Goal: Transaction & Acquisition: Purchase product/service

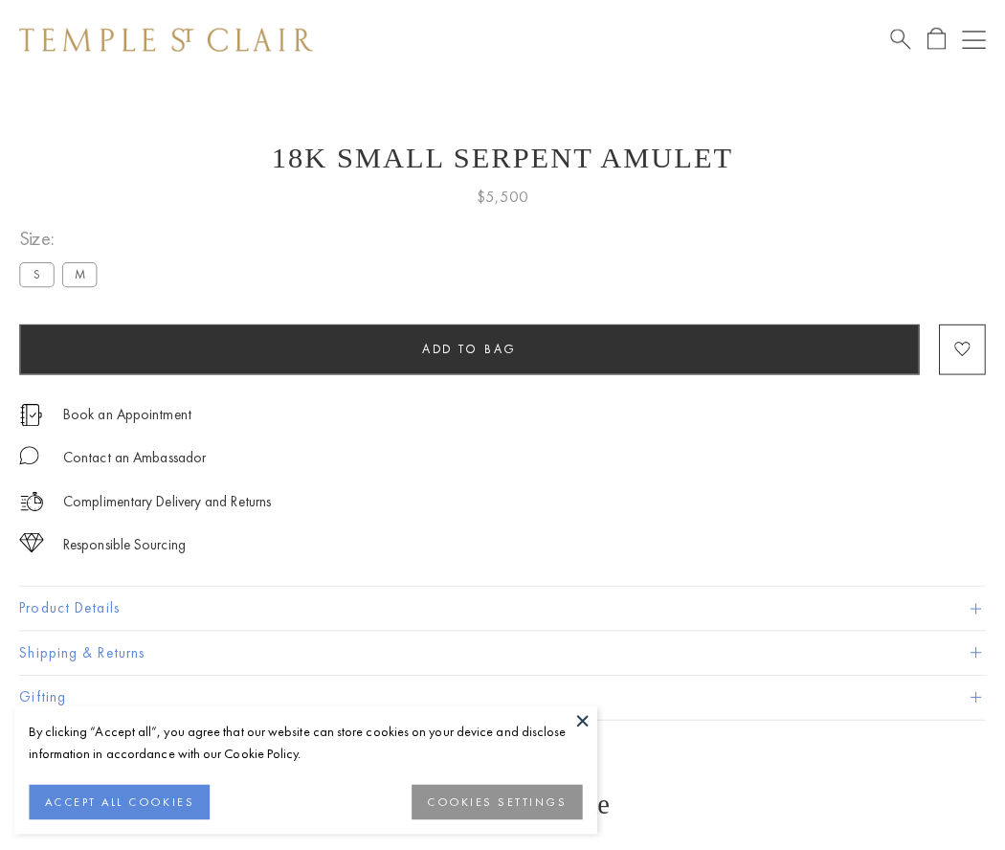
scroll to position [1, 0]
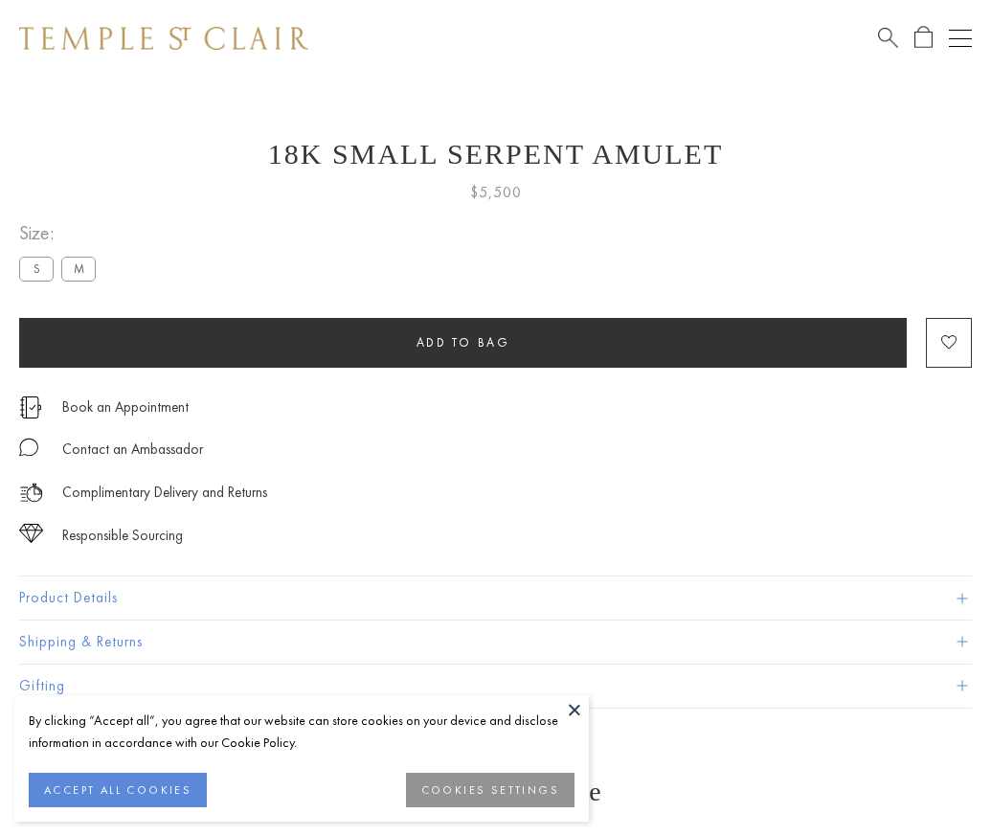
click at [462, 342] on span "Add to bag" at bounding box center [463, 342] width 94 height 16
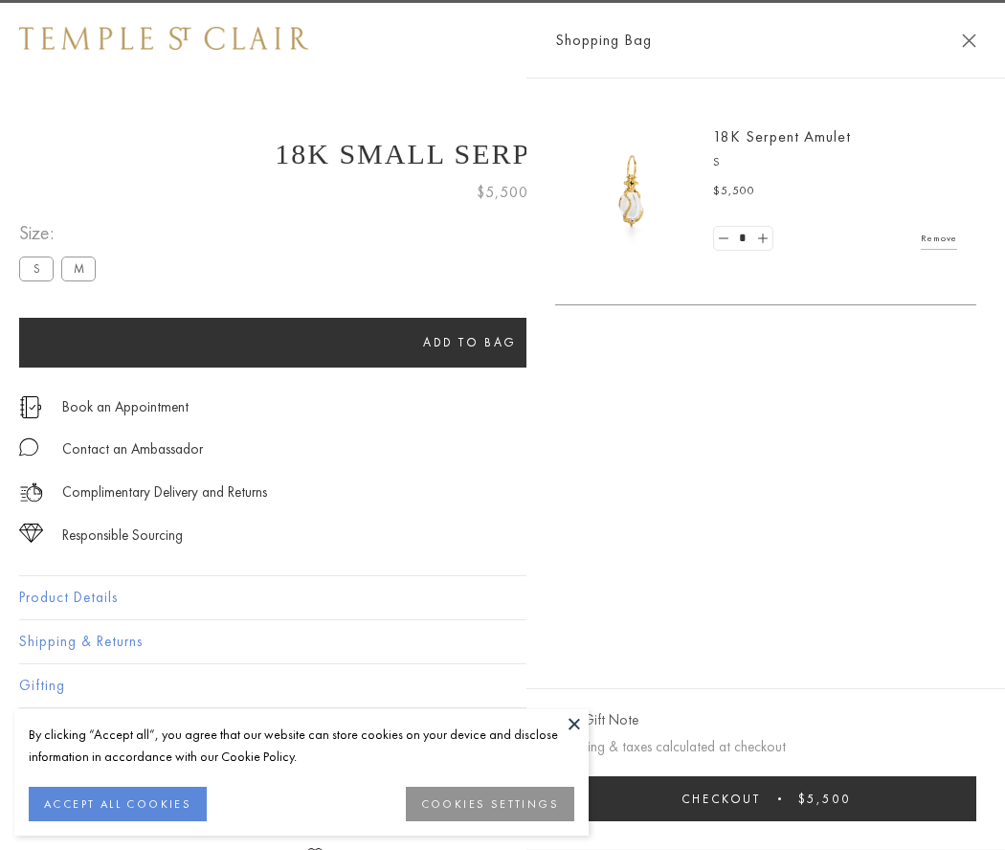
click at [976, 798] on button "Checkout $5,500" at bounding box center [765, 798] width 421 height 45
